Goal: Find specific page/section

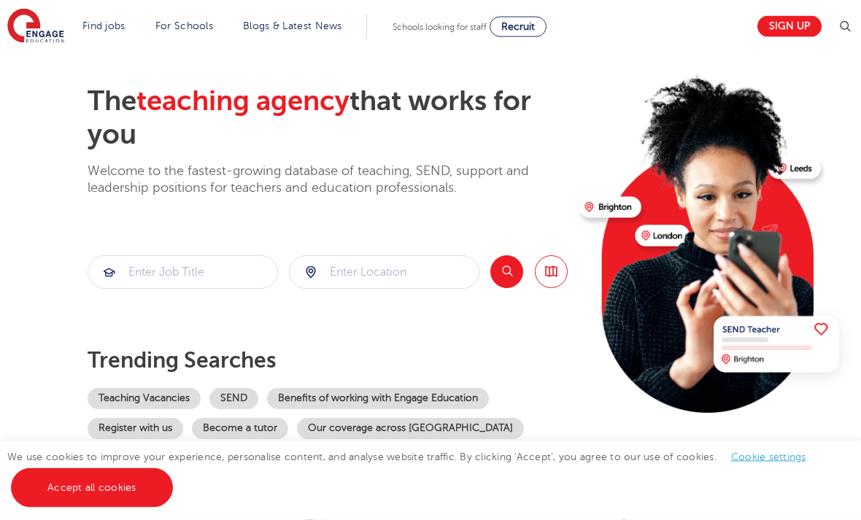
scroll to position [62, 0]
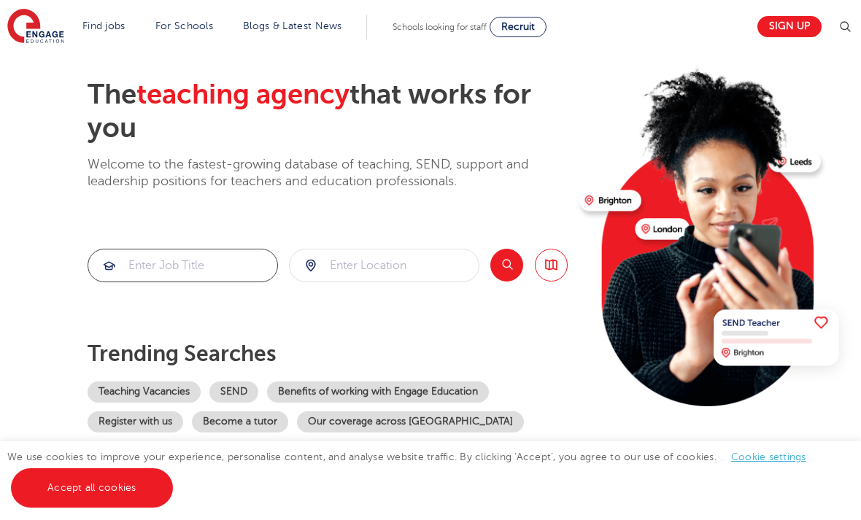
click at [140, 258] on input "search" at bounding box center [182, 266] width 189 height 32
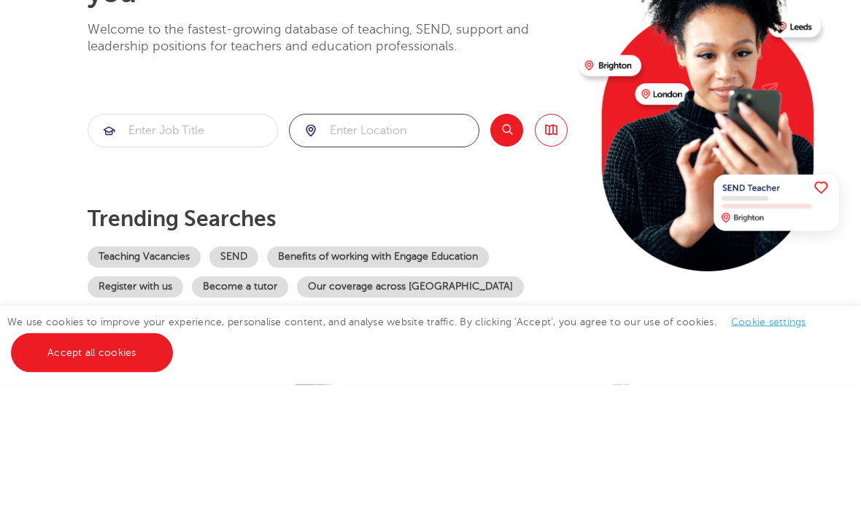
click at [403, 250] on input "search" at bounding box center [384, 266] width 189 height 32
click button "Submit" at bounding box center [0, 0] width 0 height 0
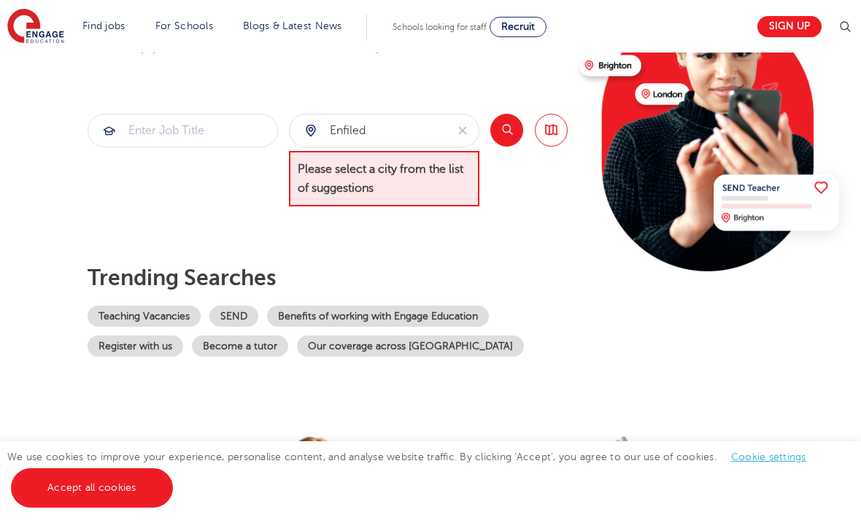
click at [506, 133] on button "Search" at bounding box center [506, 130] width 33 height 33
click at [410, 121] on input "enfiled" at bounding box center [368, 131] width 156 height 32
click at [428, 134] on input "enfiled" at bounding box center [368, 131] width 156 height 32
type input "enfield"
click button "Submit" at bounding box center [0, 0] width 0 height 0
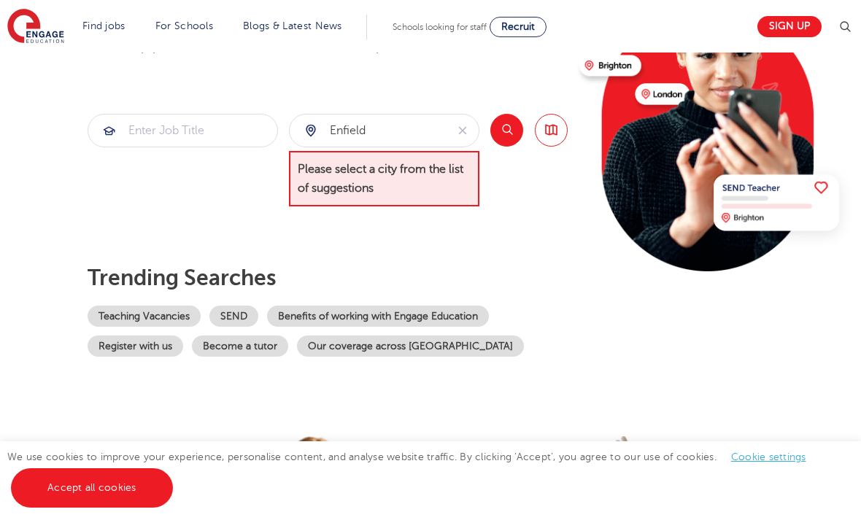
click at [513, 126] on button "Search" at bounding box center [506, 130] width 33 height 33
click at [506, 138] on button "Search" at bounding box center [506, 130] width 33 height 33
click at [506, 139] on button "Search" at bounding box center [506, 130] width 33 height 33
